Goal: Task Accomplishment & Management: Manage account settings

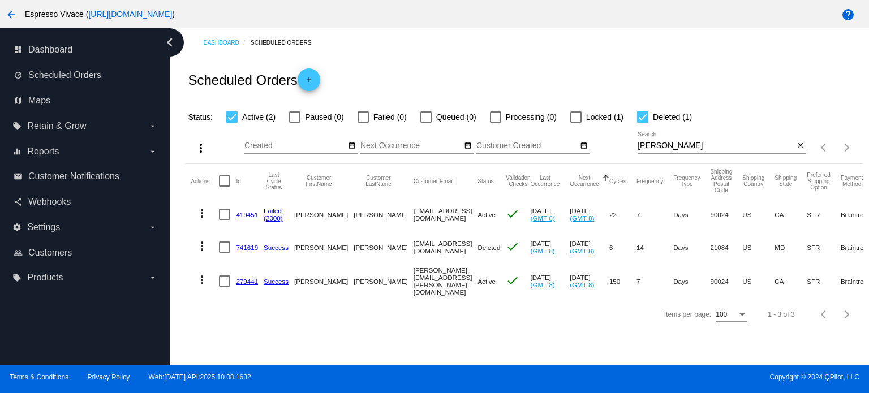
click at [648, 110] on label "Deleted (1)" at bounding box center [664, 117] width 55 height 14
click at [643, 123] on input "Deleted (1)" at bounding box center [642, 123] width 1 height 1
checkbox input "false"
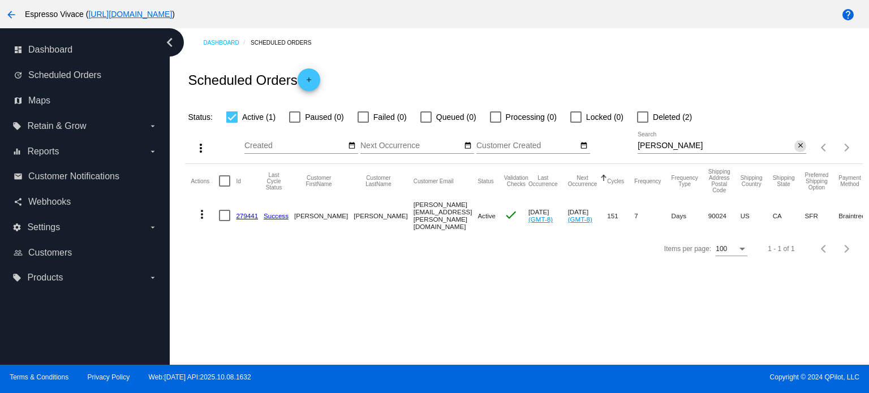
click at [800, 147] on mat-icon "close" at bounding box center [801, 145] width 8 height 9
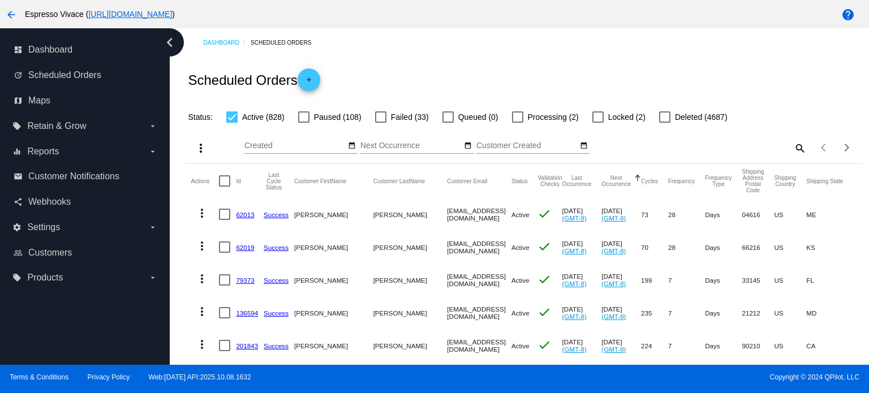
click at [793, 144] on mat-icon "search" at bounding box center [800, 148] width 14 height 18
click at [731, 147] on input "Search" at bounding box center [722, 145] width 169 height 9
paste input "[EMAIL_ADDRESS][DOMAIN_NAME]"
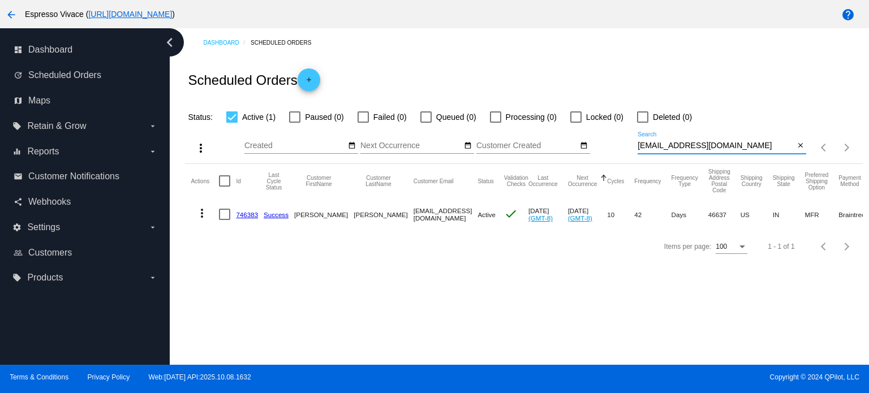
type input "[EMAIL_ADDRESS][DOMAIN_NAME]"
click at [247, 212] on link "746383" at bounding box center [247, 214] width 22 height 7
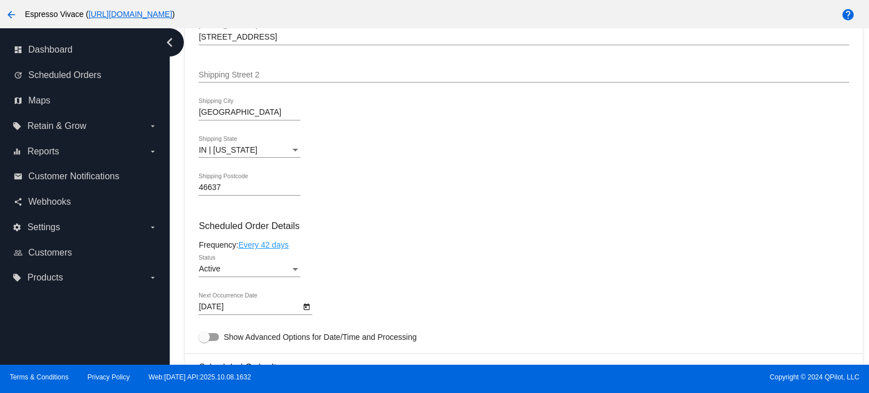
scroll to position [509, 0]
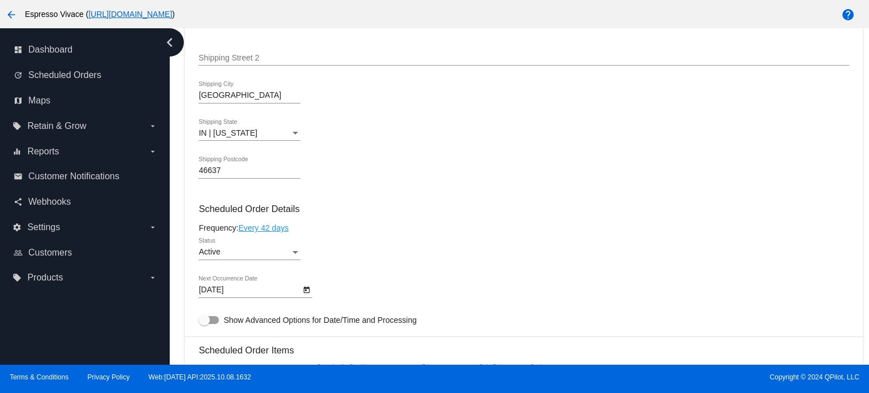
click at [244, 290] on body "arrow_back Espresso Vivace ( [URL][DOMAIN_NAME] ) help dashboard Dashboard upda…" at bounding box center [434, 196] width 869 height 393
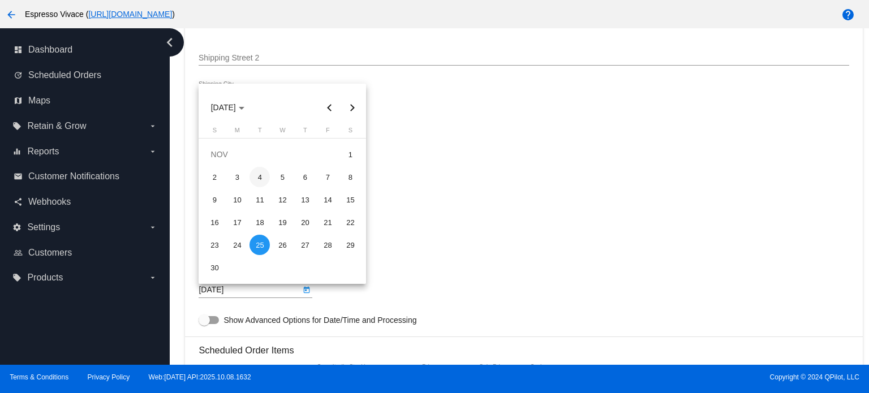
click at [261, 177] on div "4" at bounding box center [260, 177] width 20 height 20
type input "[DATE]"
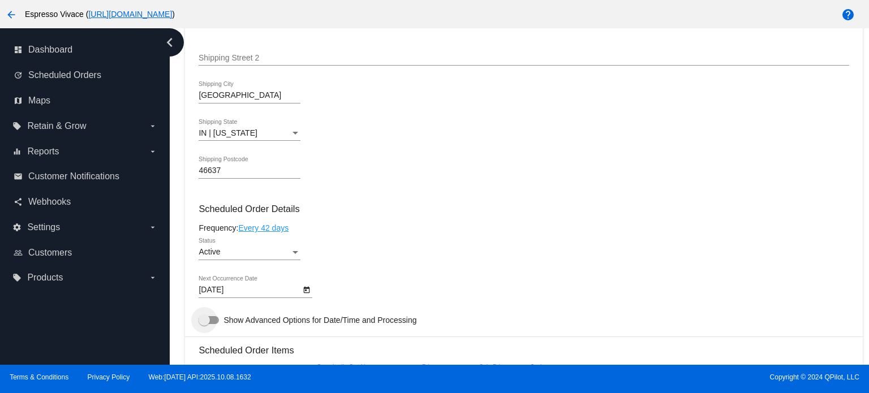
click at [216, 317] on label "Show Advanced Options for Date/Time and Processing" at bounding box center [308, 320] width 218 height 14
click at [204, 324] on input "Show Advanced Options for Date/Time and Processing" at bounding box center [204, 324] width 1 height 1
checkbox input "true"
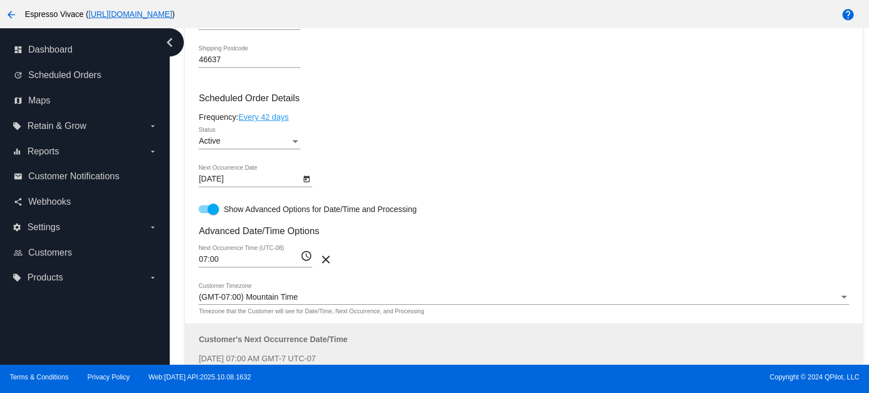
scroll to position [622, 0]
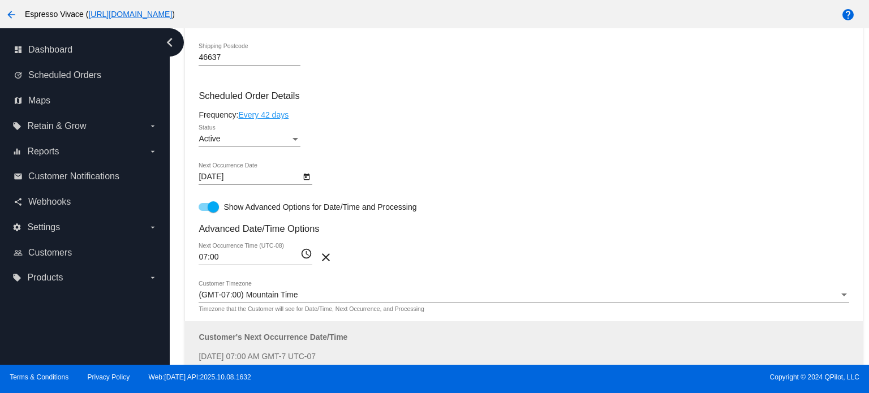
click at [251, 264] on div "07:00 Next Occurrence Time (UTC-08)" at bounding box center [250, 254] width 102 height 22
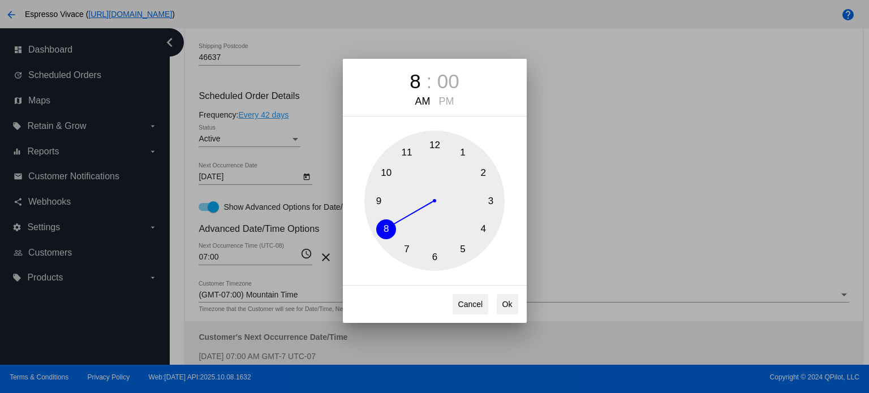
click at [388, 226] on button "8" at bounding box center [386, 230] width 20 height 20
click at [508, 299] on button "Ok" at bounding box center [508, 304] width 22 height 20
type input "08:00"
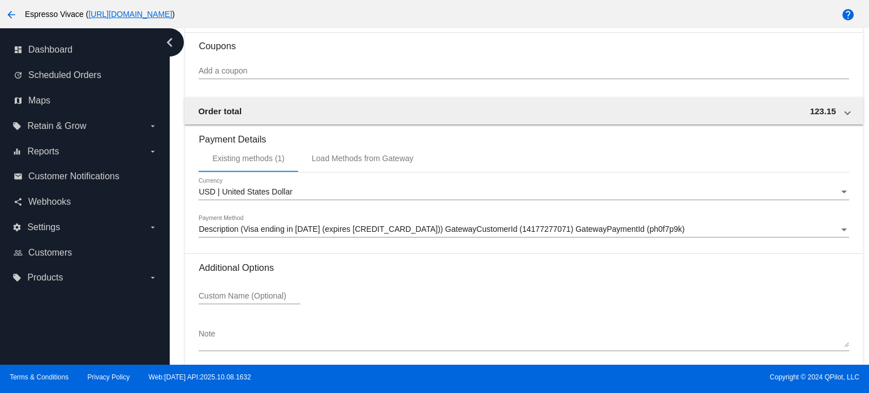
scroll to position [1355, 0]
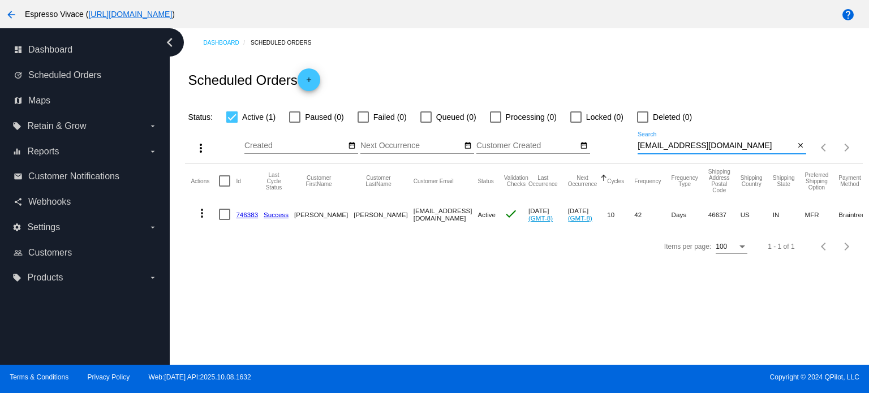
drag, startPoint x: 752, startPoint y: 148, endPoint x: 589, endPoint y: 137, distance: 163.3
click at [591, 139] on div "more_vert Oct Jan Feb Mar [DATE]" at bounding box center [523, 144] width 677 height 40
paste input "[EMAIL_ADDRESS][DOMAIN_NAME]"
drag, startPoint x: 758, startPoint y: 151, endPoint x: 659, endPoint y: 139, distance: 99.2
click at [655, 139] on div "[EMAIL_ADDRESS][DOMAIN_NAME] Search" at bounding box center [716, 143] width 157 height 22
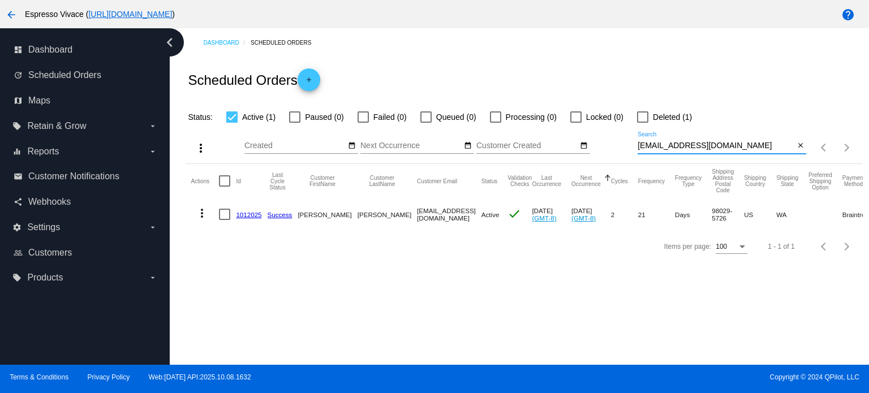
drag, startPoint x: 579, startPoint y: 140, endPoint x: 505, endPoint y: 131, distance: 74.7
click at [505, 131] on div "more_vert Oct Jan Feb Mar [DATE]" at bounding box center [523, 144] width 677 height 40
paste input "[EMAIL_ADDRESS][DOMAIN_NAME]"
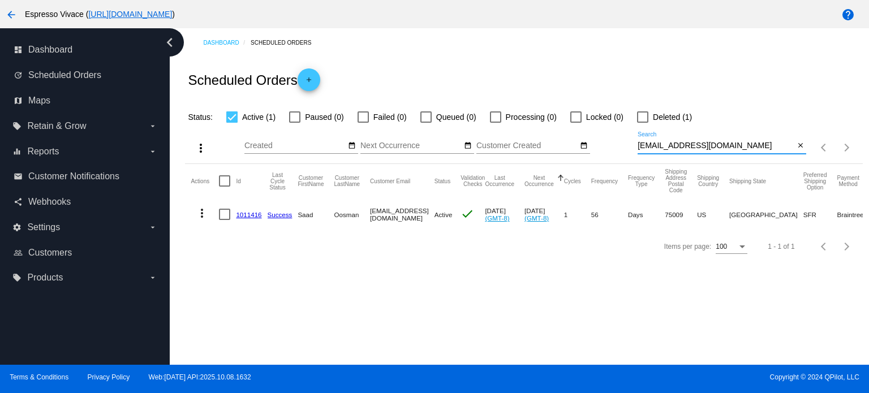
type input "[EMAIL_ADDRESS][DOMAIN_NAME]"
click at [199, 213] on mat-icon "more_vert" at bounding box center [202, 214] width 14 height 14
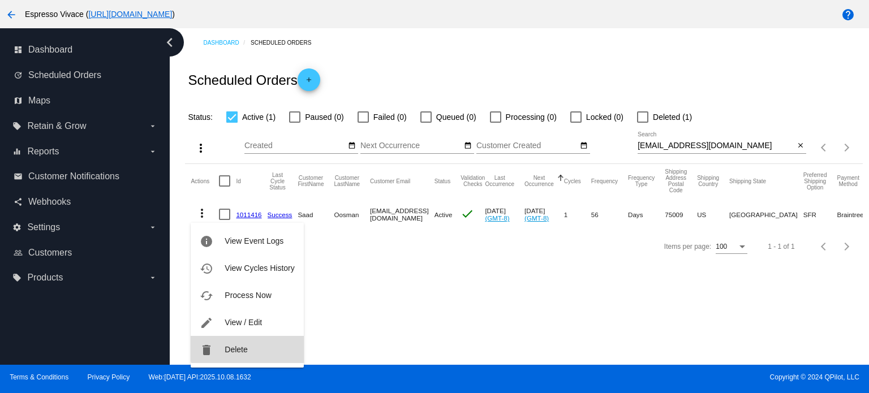
click at [255, 346] on button "delete Delete" at bounding box center [247, 349] width 113 height 27
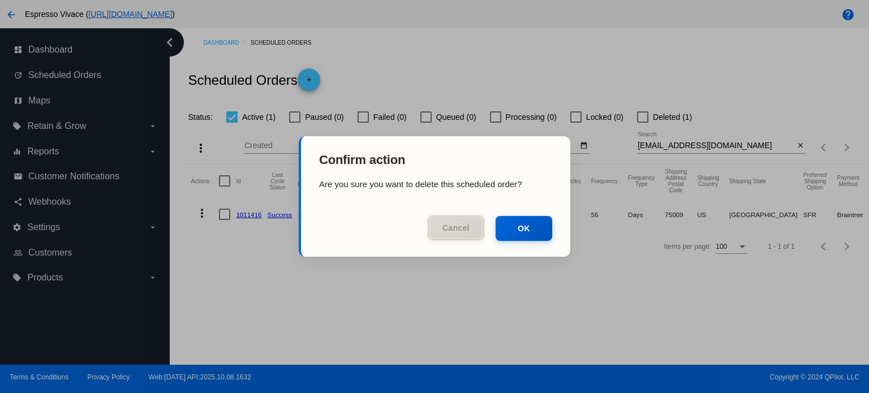
click at [455, 225] on button "Cancel" at bounding box center [456, 228] width 57 height 25
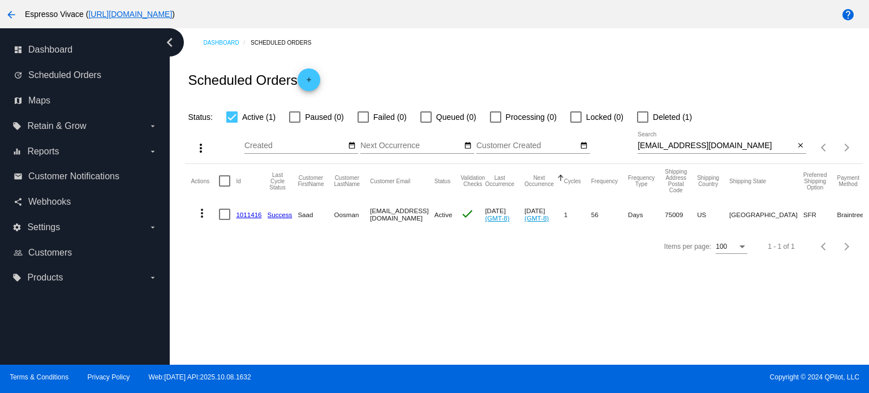
click at [206, 209] on mat-icon "more_vert" at bounding box center [202, 214] width 14 height 14
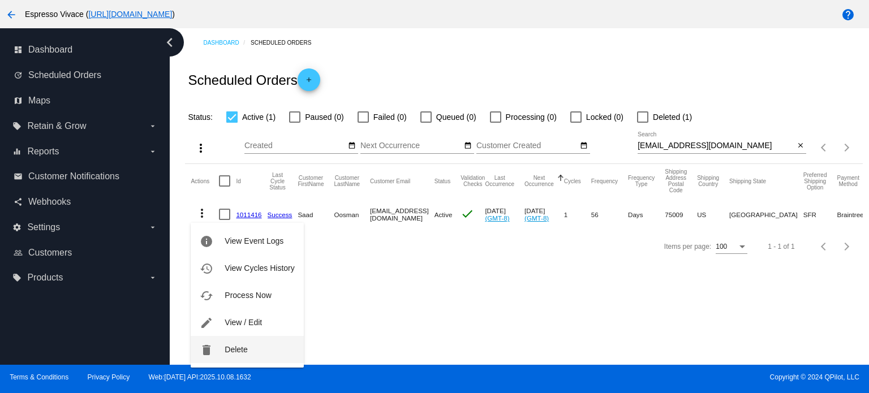
click at [265, 339] on button "delete Delete" at bounding box center [247, 349] width 113 height 27
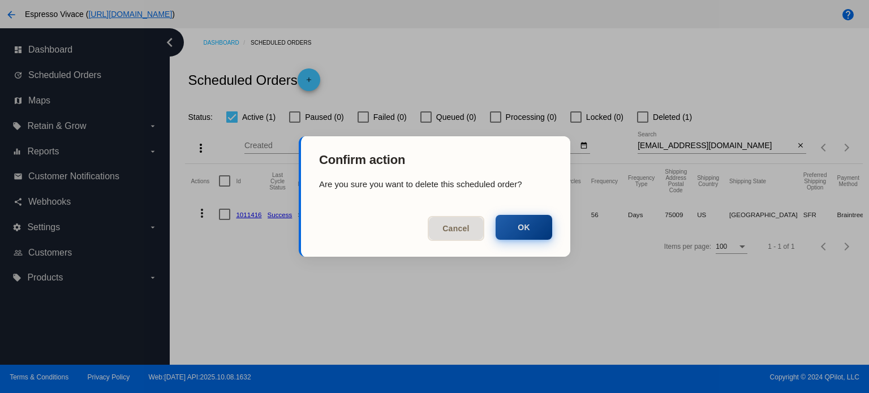
click at [529, 233] on button "OK" at bounding box center [524, 227] width 57 height 25
